Goal: Check status: Check status

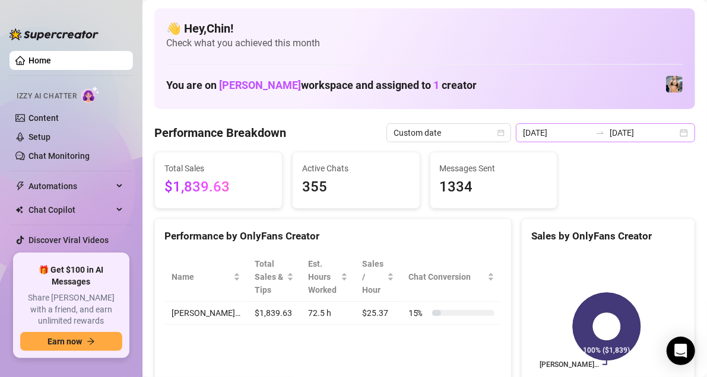
click at [675, 134] on div "[DATE] [DATE]" at bounding box center [605, 132] width 179 height 19
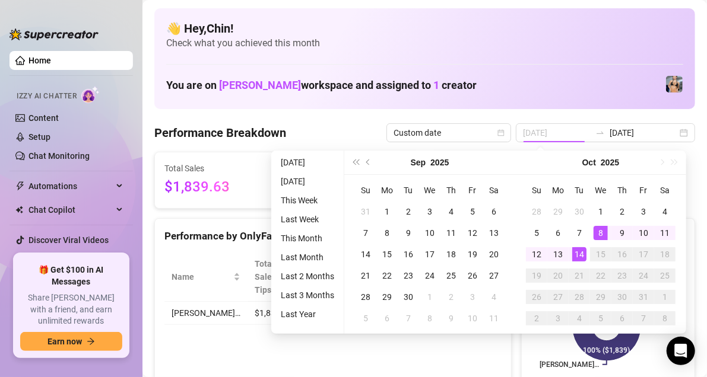
click at [604, 211] on div "1" at bounding box center [600, 212] width 14 height 14
click at [577, 253] on div "14" at bounding box center [579, 254] width 14 height 14
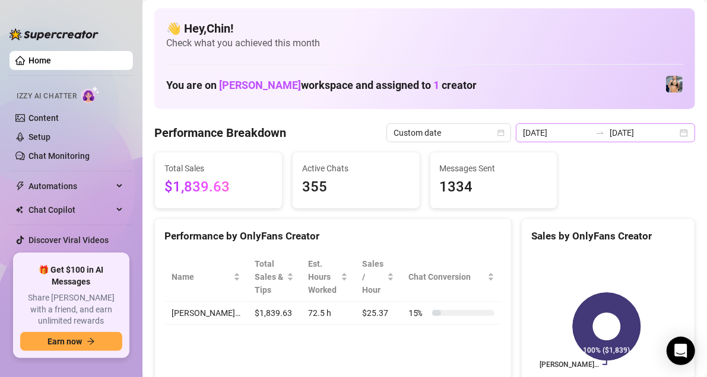
click at [676, 136] on div "[DATE] [DATE]" at bounding box center [605, 132] width 179 height 19
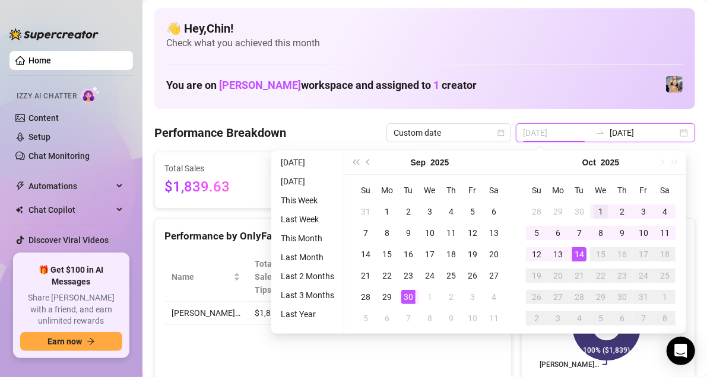
type input "[DATE]"
click at [593, 210] on div "1" at bounding box center [600, 212] width 14 height 14
click at [580, 252] on div "14" at bounding box center [579, 254] width 14 height 14
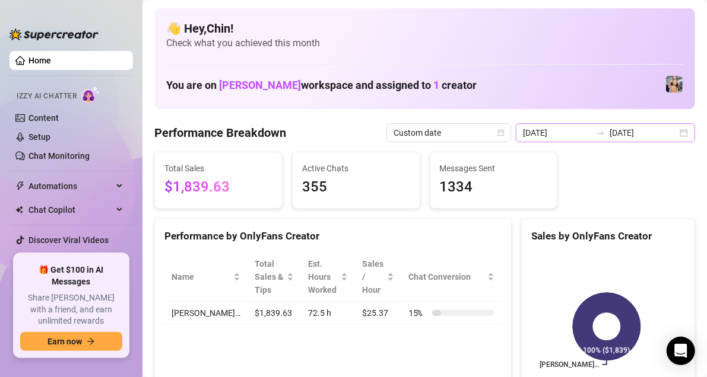
click at [674, 133] on div "[DATE] [DATE]" at bounding box center [605, 132] width 179 height 19
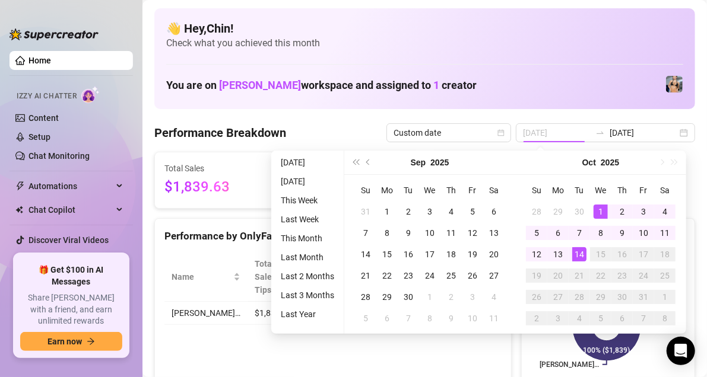
click at [601, 207] on div "1" at bounding box center [600, 212] width 14 height 14
type input "[DATE]"
click at [580, 258] on div "14" at bounding box center [579, 254] width 14 height 14
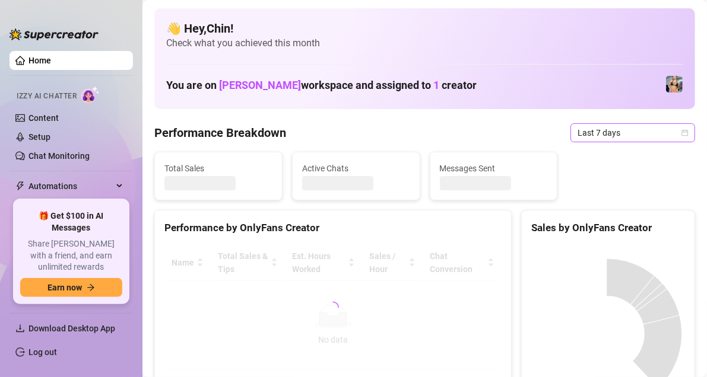
click at [682, 132] on icon "calendar" at bounding box center [685, 132] width 7 height 7
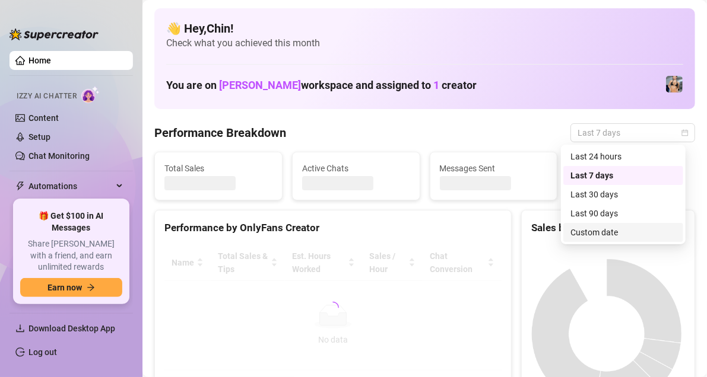
click at [589, 228] on div "Custom date" at bounding box center [623, 232] width 106 height 13
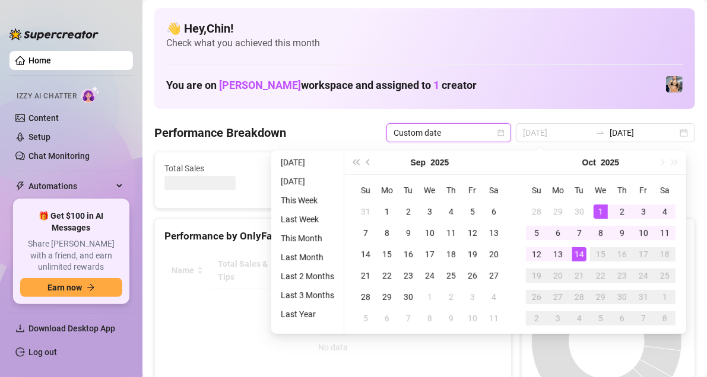
type input "[DATE]"
click at [599, 211] on div "1" at bounding box center [600, 212] width 14 height 14
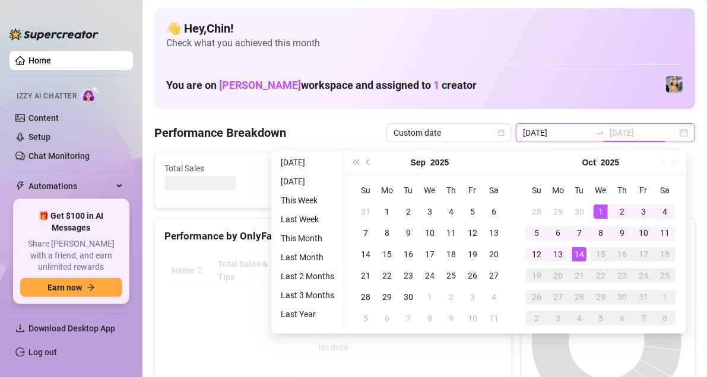
type input "[DATE]"
click at [578, 256] on div "14" at bounding box center [579, 254] width 14 height 14
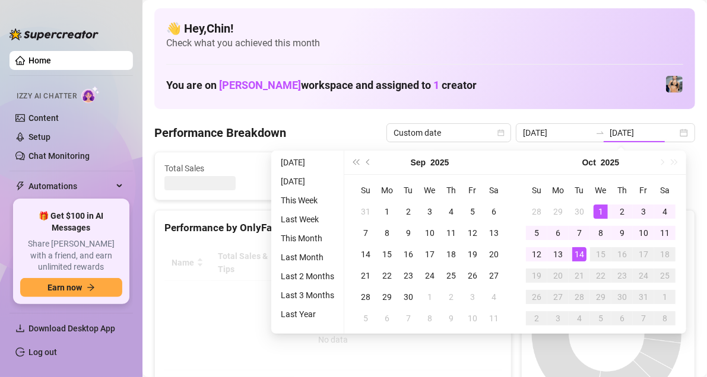
type input "[DATE]"
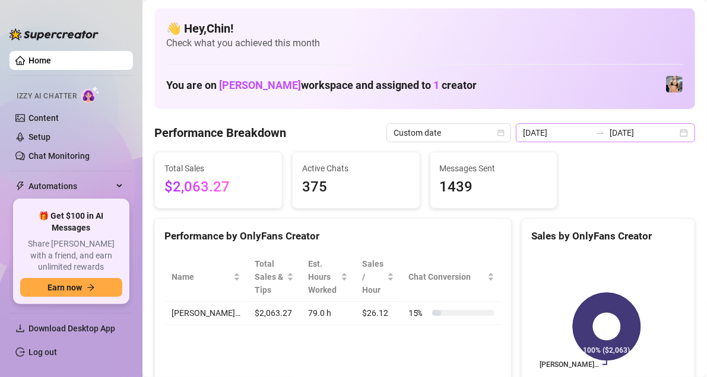
click at [678, 133] on div "[DATE] [DATE]" at bounding box center [605, 132] width 179 height 19
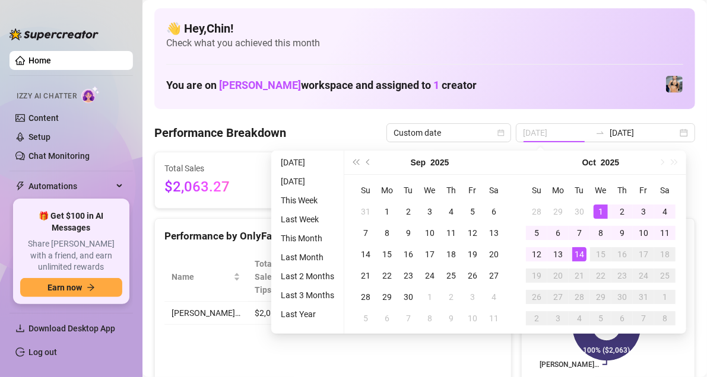
click at [601, 207] on div "1" at bounding box center [600, 212] width 14 height 14
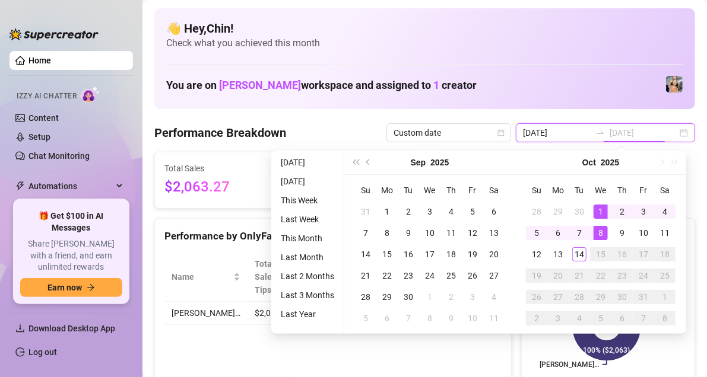
type input "[DATE]"
click at [582, 260] on div "14" at bounding box center [579, 254] width 14 height 14
